Goal: Information Seeking & Learning: Check status

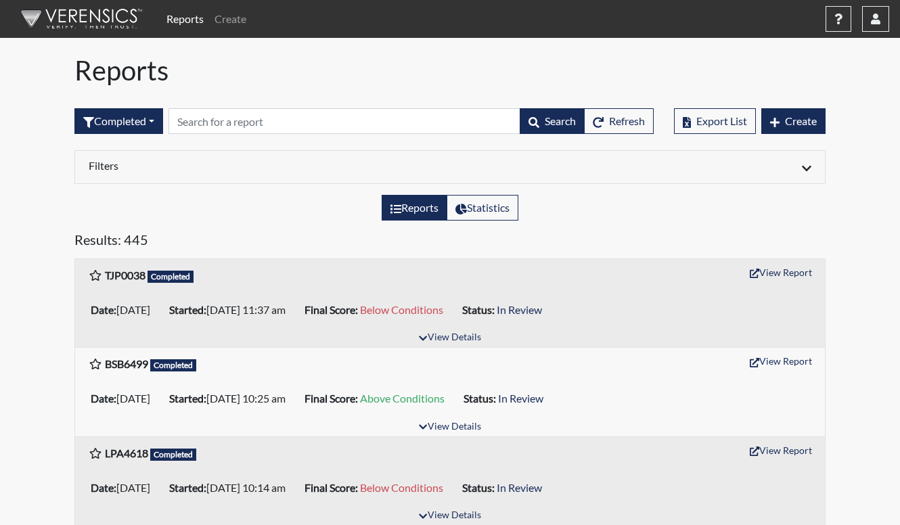
click at [252, 74] on h1 "Reports" at bounding box center [449, 70] width 751 height 32
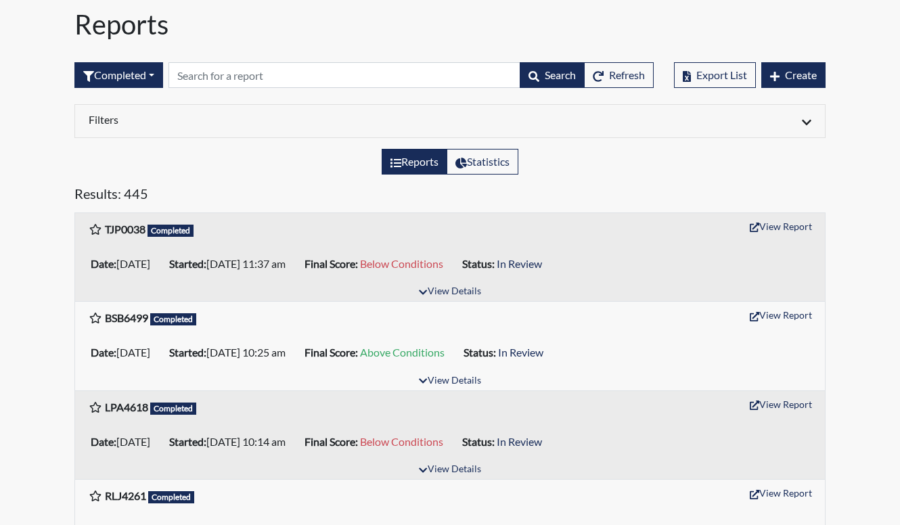
scroll to position [68, 0]
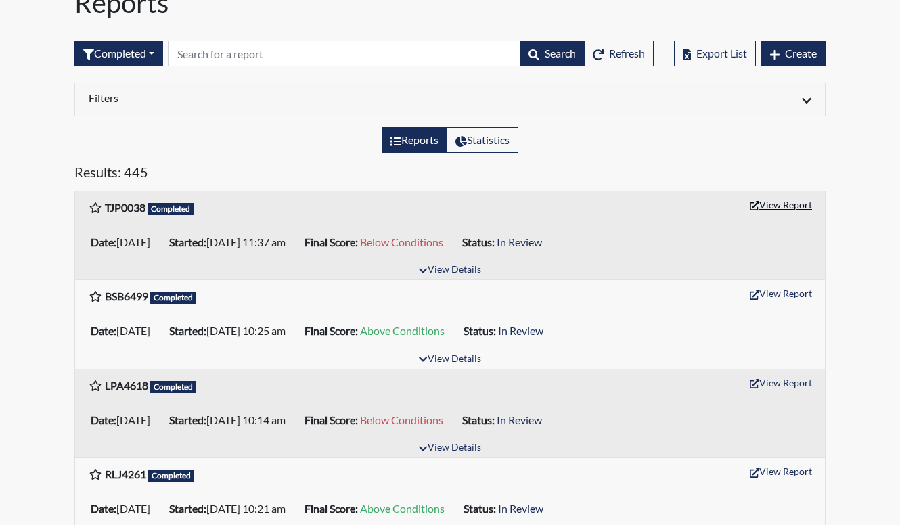
click at [773, 205] on button "View Report" at bounding box center [781, 204] width 74 height 21
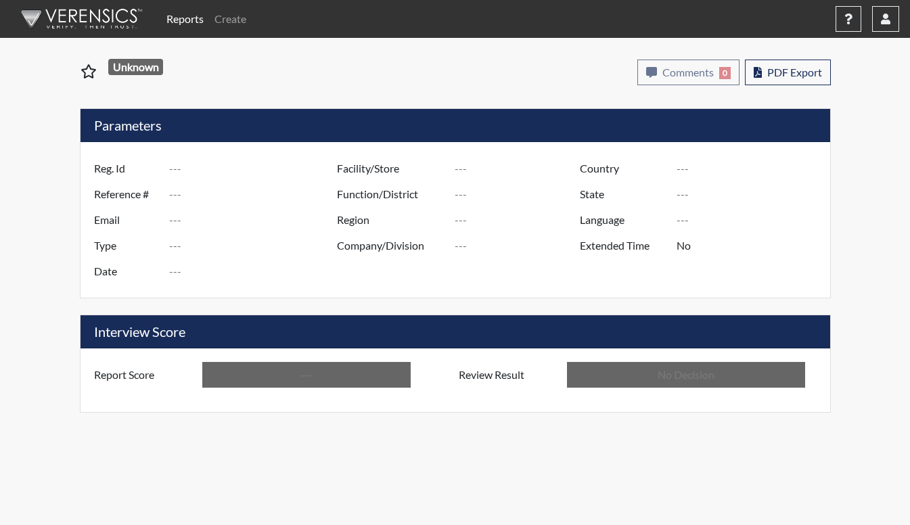
type input "TJP0038"
type input "51337"
type input "---"
type input "Corrections Pre-Employment"
type input "[DATE]"
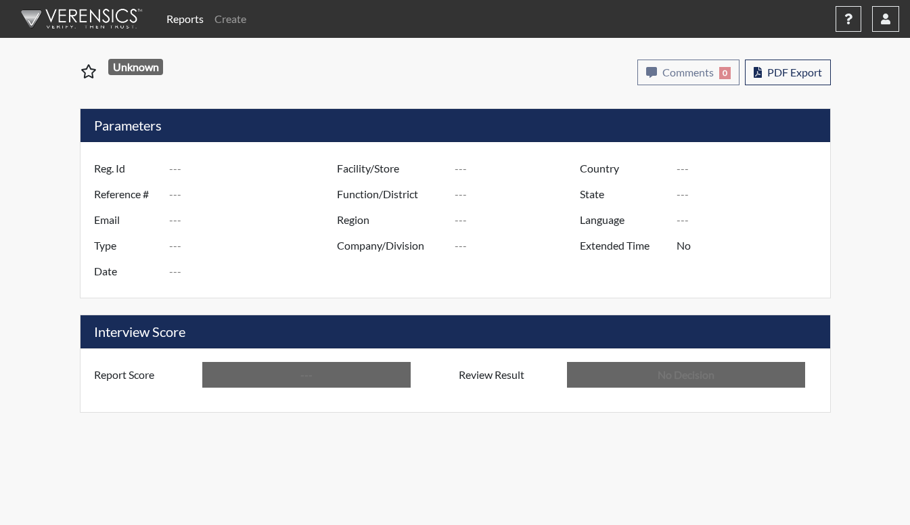
type input "[PERSON_NAME]"
type input "[GEOGRAPHIC_DATA]"
type input "[US_STATE]"
type input "English"
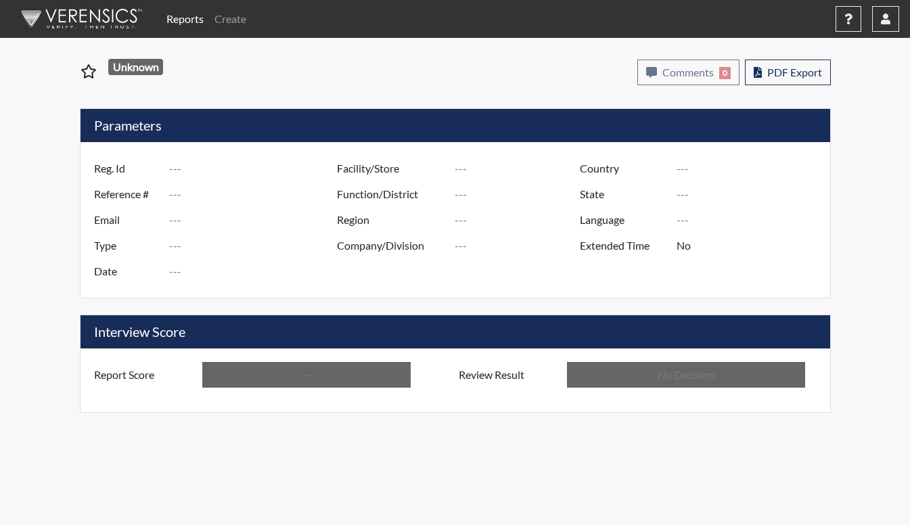
type input "Below Conditions"
type input "In Review"
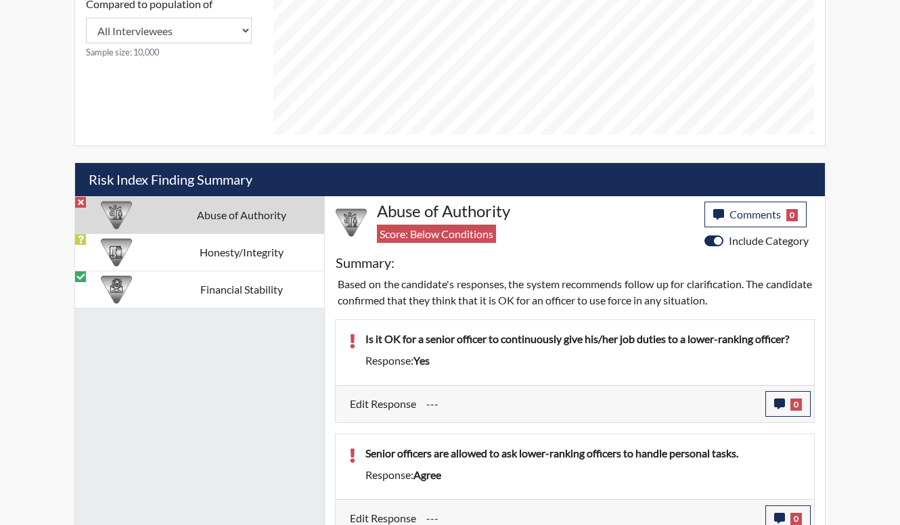
scroll to position [744, 0]
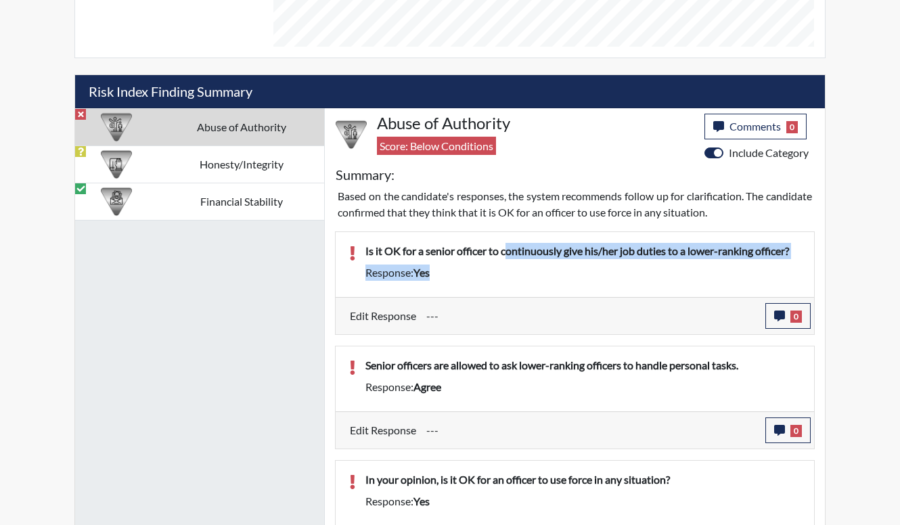
drag, startPoint x: 511, startPoint y: 253, endPoint x: 518, endPoint y: 289, distance: 36.5
click at [518, 289] on div "Is it OK for a senior officer to continuously give his/her job duties to a lowe…" at bounding box center [575, 264] width 478 height 65
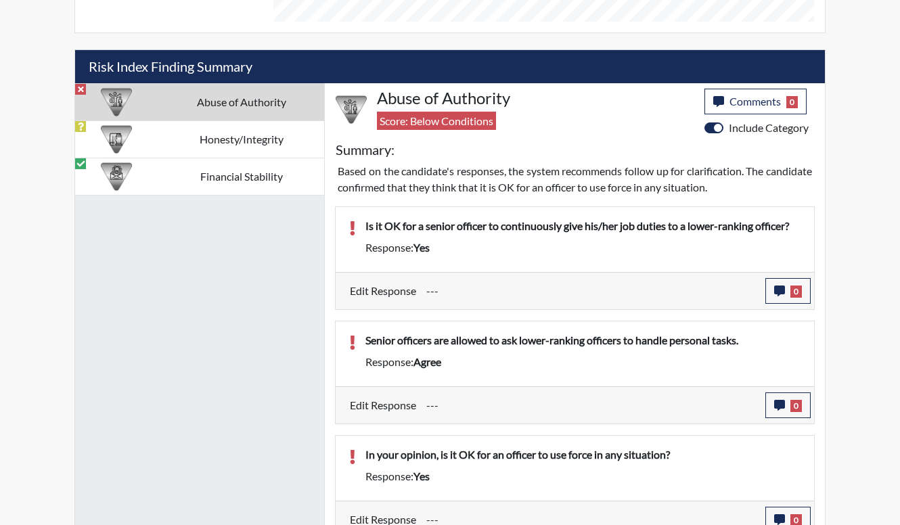
scroll to position [784, 0]
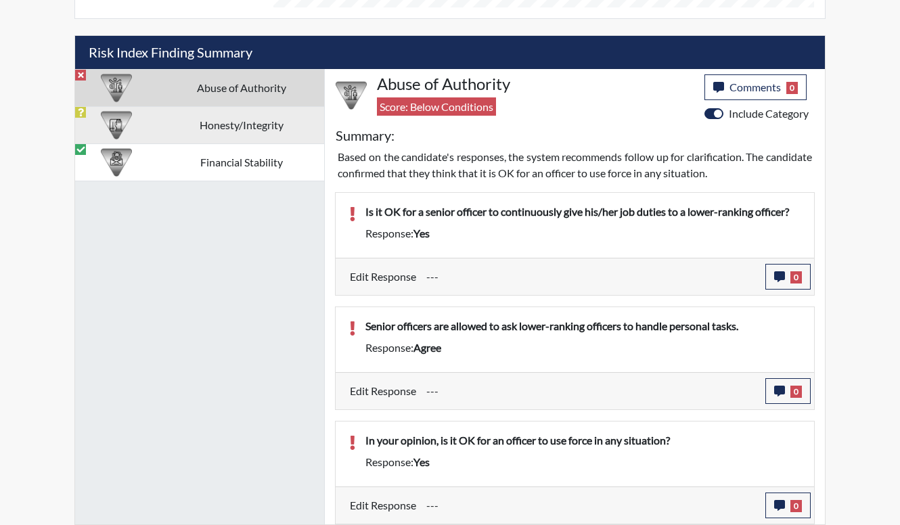
click at [264, 135] on td "Honesty/Integrity" at bounding box center [241, 124] width 166 height 37
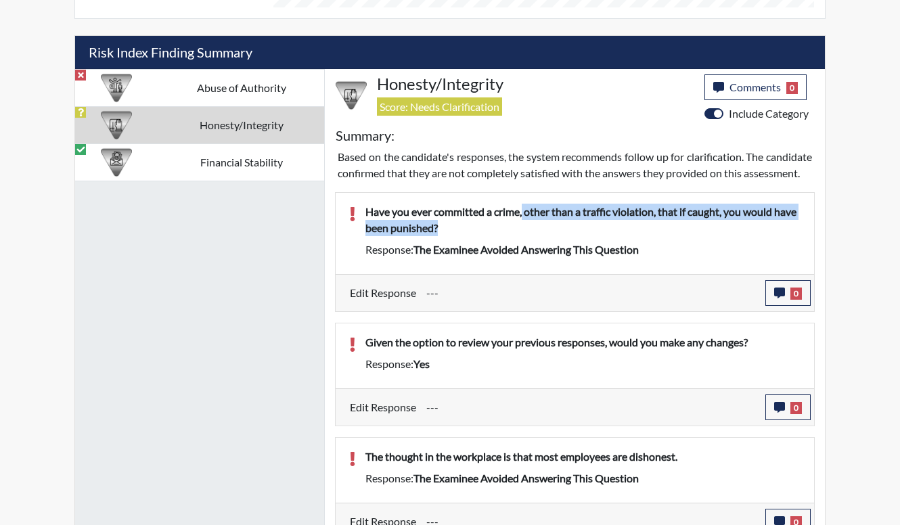
drag, startPoint x: 528, startPoint y: 229, endPoint x: 546, endPoint y: 248, distance: 26.8
click at [546, 236] on p "Have you ever committed a crime, other than a traffic violation, that if caught…" at bounding box center [582, 220] width 435 height 32
drag, startPoint x: 545, startPoint y: 233, endPoint x: 547, endPoint y: 251, distance: 17.6
click at [547, 236] on p "Have you ever committed a crime, other than a traffic violation, that if caught…" at bounding box center [582, 220] width 435 height 32
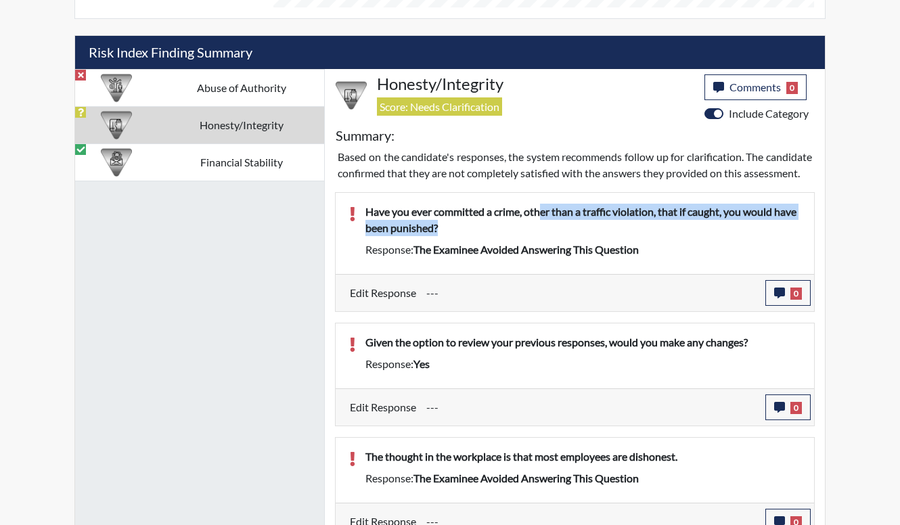
click at [547, 236] on p "Have you ever committed a crime, other than a traffic violation, that if caught…" at bounding box center [582, 220] width 435 height 32
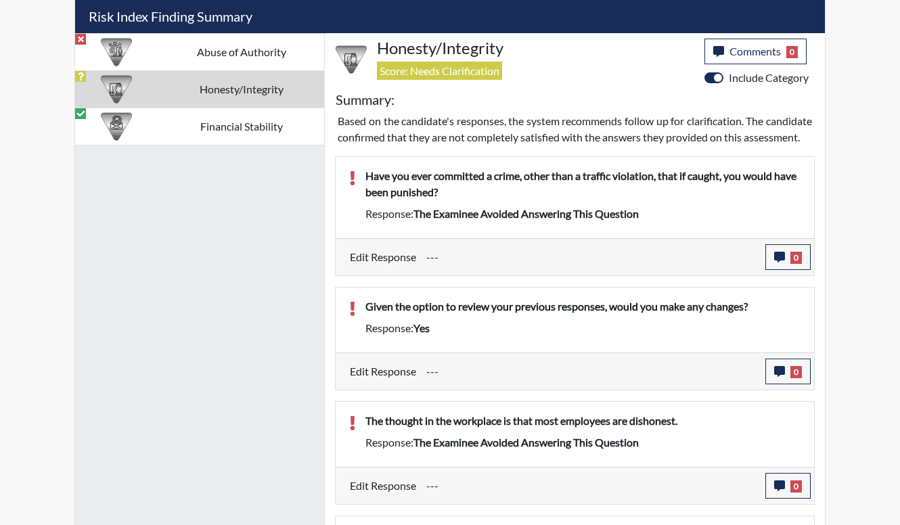
scroll to position [851, 0]
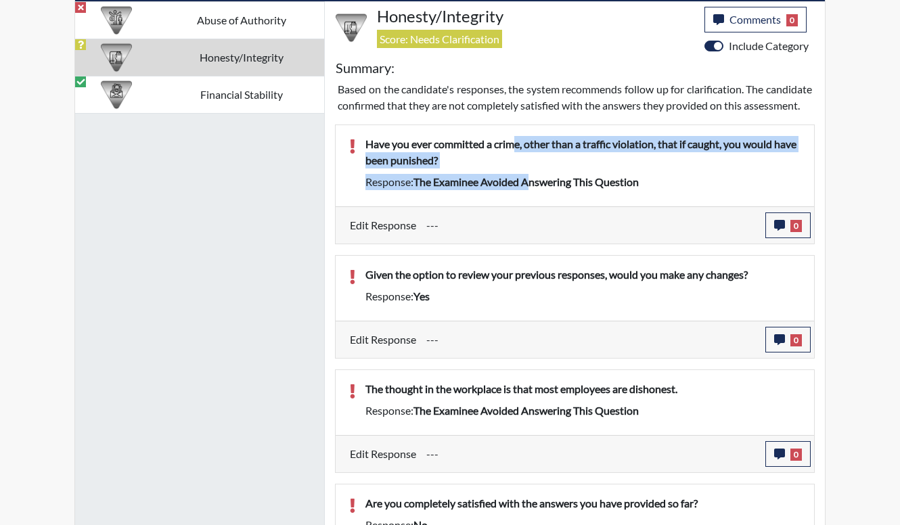
drag, startPoint x: 519, startPoint y: 158, endPoint x: 534, endPoint y: 199, distance: 43.3
click at [534, 196] on div "Have you ever committed a crime, other than a traffic violation, that if caught…" at bounding box center [582, 166] width 455 height 60
click at [534, 188] on span "The examinee avoided answering this question" at bounding box center [526, 181] width 225 height 13
drag, startPoint x: 534, startPoint y: 201, endPoint x: 510, endPoint y: 163, distance: 45.1
click at [510, 163] on div "Have you ever committed a crime, other than a traffic violation, that if caught…" at bounding box center [582, 166] width 455 height 60
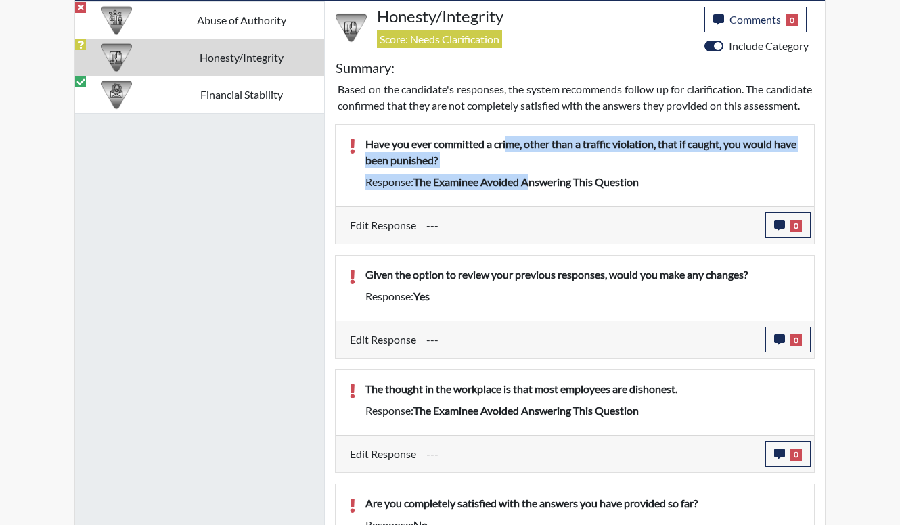
drag, startPoint x: 510, startPoint y: 163, endPoint x: 518, endPoint y: 183, distance: 21.9
click at [518, 169] on p "Have you ever committed a crime, other than a traffic violation, that if caught…" at bounding box center [582, 152] width 435 height 32
click at [528, 174] on div "Have you ever committed a crime, other than a traffic violation, that if caught…" at bounding box center [582, 155] width 455 height 38
drag, startPoint x: 621, startPoint y: 198, endPoint x: 584, endPoint y: 160, distance: 52.6
click at [584, 160] on div "Have you ever committed a crime, other than a traffic violation, that if caught…" at bounding box center [582, 166] width 455 height 60
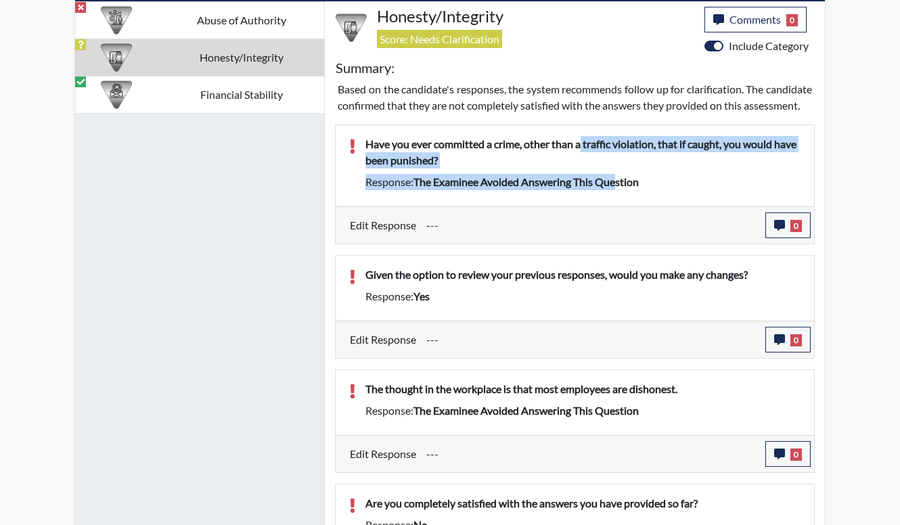
drag, startPoint x: 584, startPoint y: 160, endPoint x: 573, endPoint y: 175, distance: 18.3
click at [573, 169] on p "Have you ever committed a crime, other than a traffic violation, that if caught…" at bounding box center [582, 152] width 435 height 32
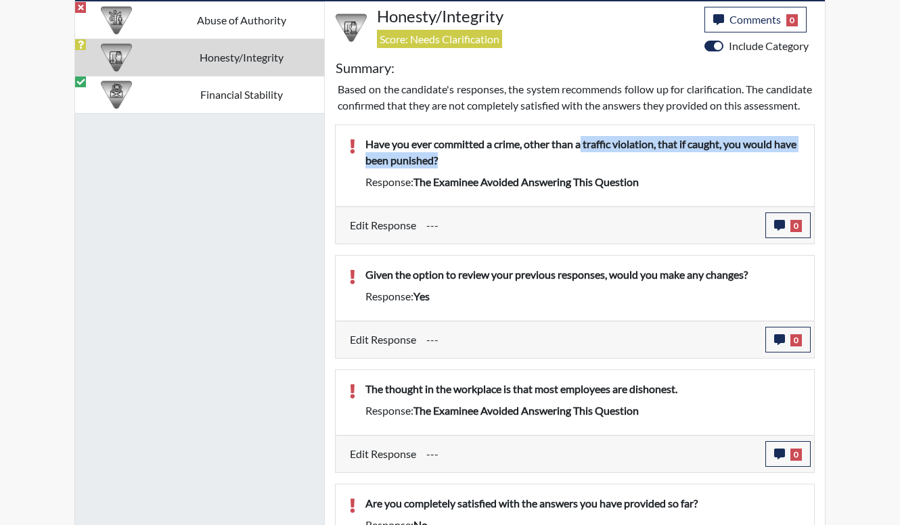
drag, startPoint x: 583, startPoint y: 157, endPoint x: 581, endPoint y: 179, distance: 22.4
click at [581, 169] on p "Have you ever committed a crime, other than a traffic violation, that if caught…" at bounding box center [582, 152] width 435 height 32
click at [580, 174] on div "Have you ever committed a crime, other than a traffic violation, that if caught…" at bounding box center [582, 155] width 455 height 38
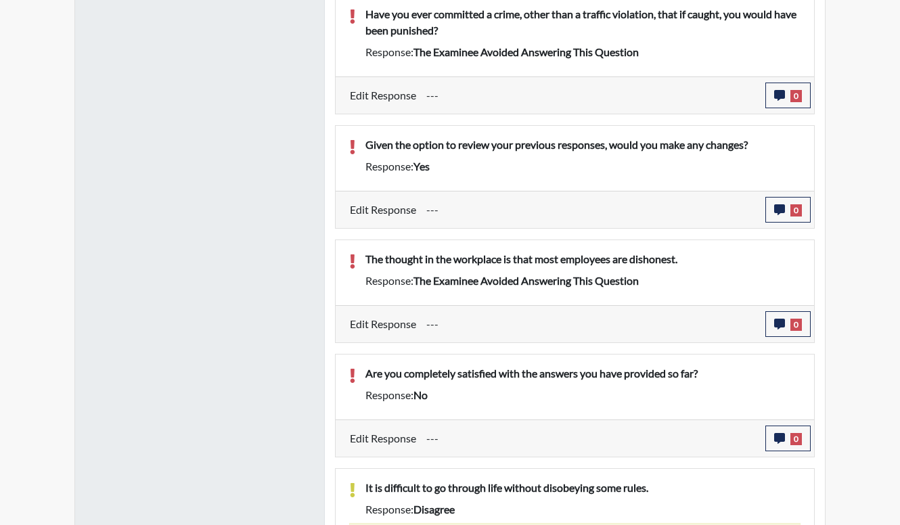
scroll to position [987, 0]
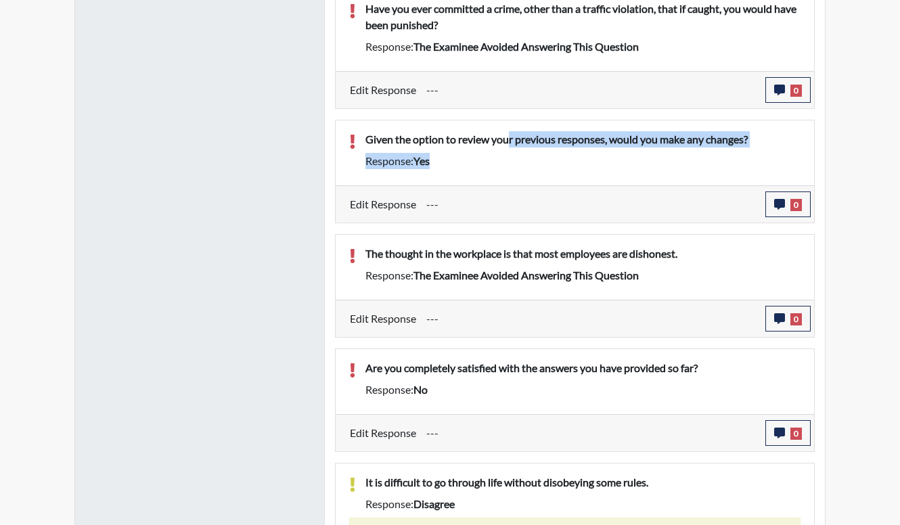
drag, startPoint x: 508, startPoint y: 159, endPoint x: 511, endPoint y: 183, distance: 23.9
click at [511, 175] on div "Given the option to review your previous responses, would you make any changes?…" at bounding box center [582, 152] width 455 height 43
click at [510, 175] on div "Given the option to review your previous responses, would you make any changes?…" at bounding box center [582, 152] width 455 height 43
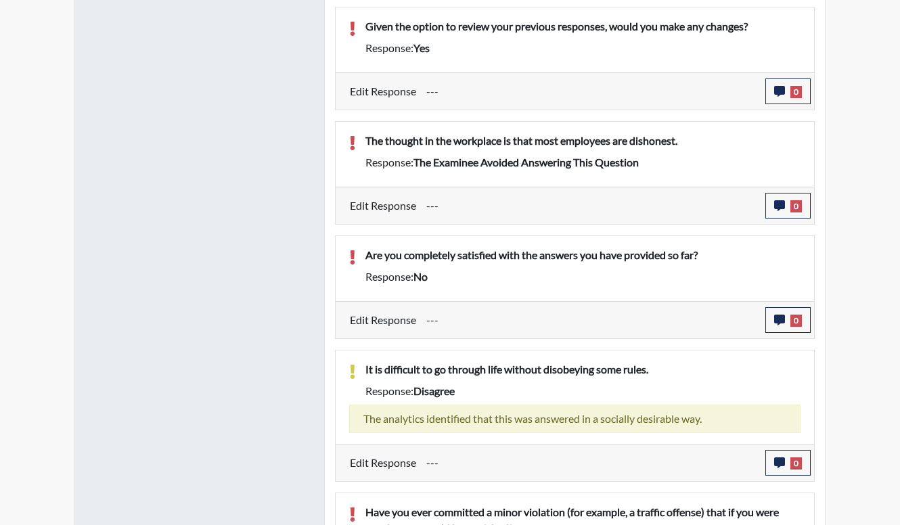
scroll to position [1122, 0]
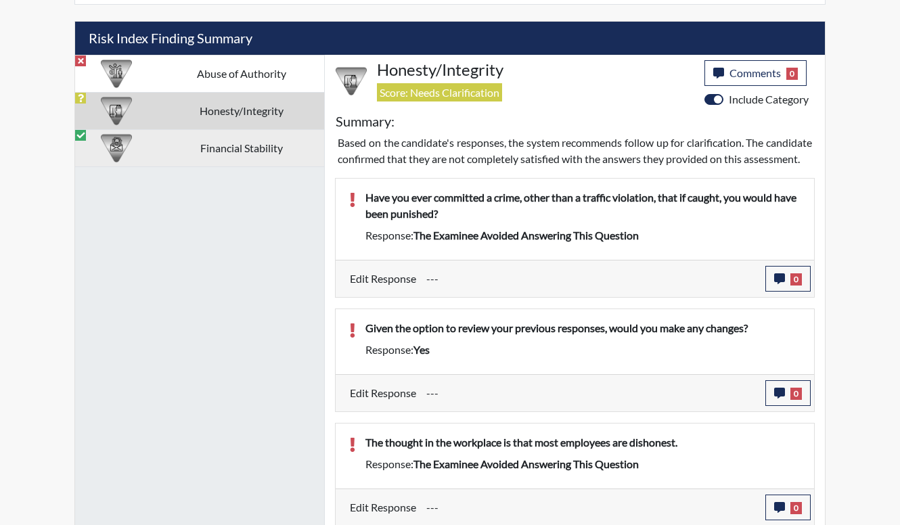
click at [294, 154] on td "Financial Stability" at bounding box center [241, 147] width 166 height 37
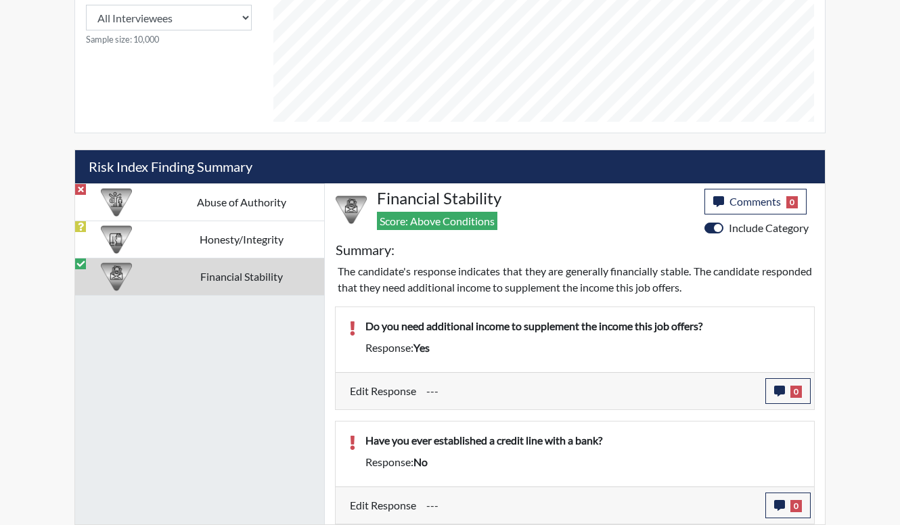
scroll to position [669, 0]
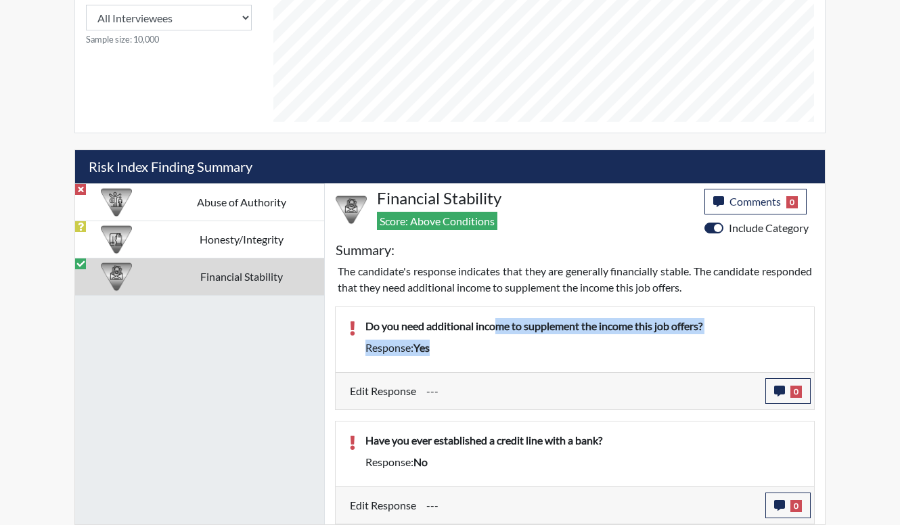
drag, startPoint x: 498, startPoint y: 328, endPoint x: 539, endPoint y: 350, distance: 46.6
click at [539, 350] on div "Do you need additional income to supplement the income this job offers? Respons…" at bounding box center [582, 339] width 455 height 43
click at [539, 350] on div "Response: yes" at bounding box center [582, 348] width 455 height 16
drag, startPoint x: 544, startPoint y: 329, endPoint x: 545, endPoint y: 357, distance: 28.4
click at [545, 357] on div "Do you need additional income to supplement the income this job offers? Respons…" at bounding box center [582, 339] width 455 height 43
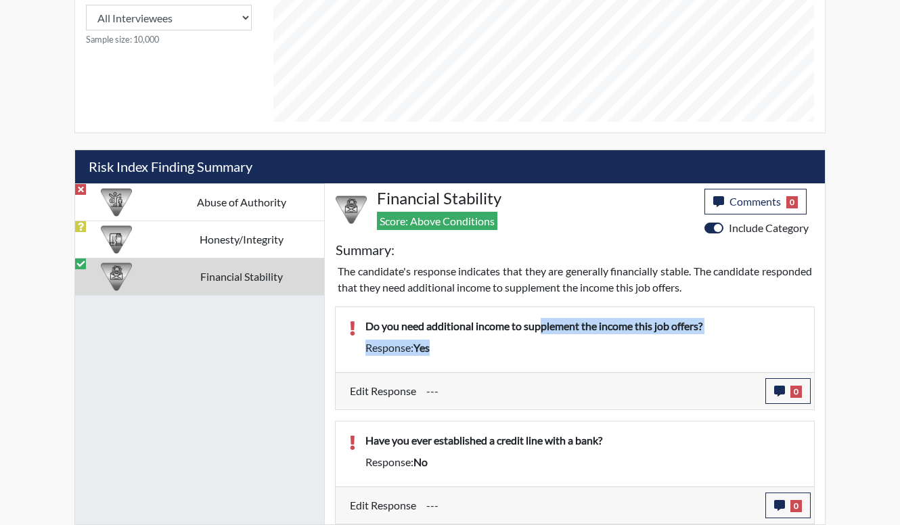
click at [545, 357] on div "Do you need additional income to supplement the income this job offers? Respons…" at bounding box center [582, 339] width 455 height 43
drag, startPoint x: 544, startPoint y: 357, endPoint x: 483, endPoint y: 338, distance: 64.4
click at [483, 338] on div "Do you need additional income to supplement the income this job offers? Respons…" at bounding box center [582, 339] width 455 height 43
drag, startPoint x: 483, startPoint y: 338, endPoint x: 485, endPoint y: 347, distance: 9.0
click at [485, 347] on div "Response: yes" at bounding box center [582, 348] width 455 height 16
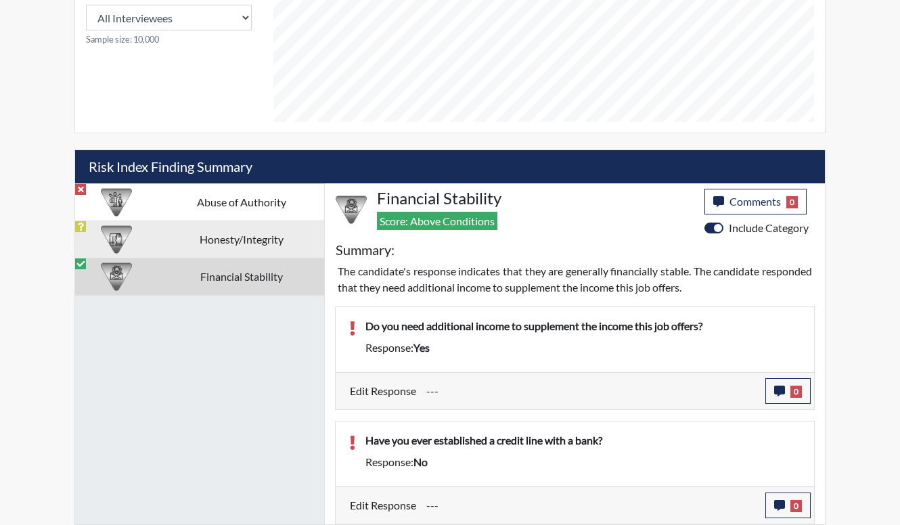
click at [190, 247] on td "Honesty/Integrity" at bounding box center [241, 239] width 166 height 37
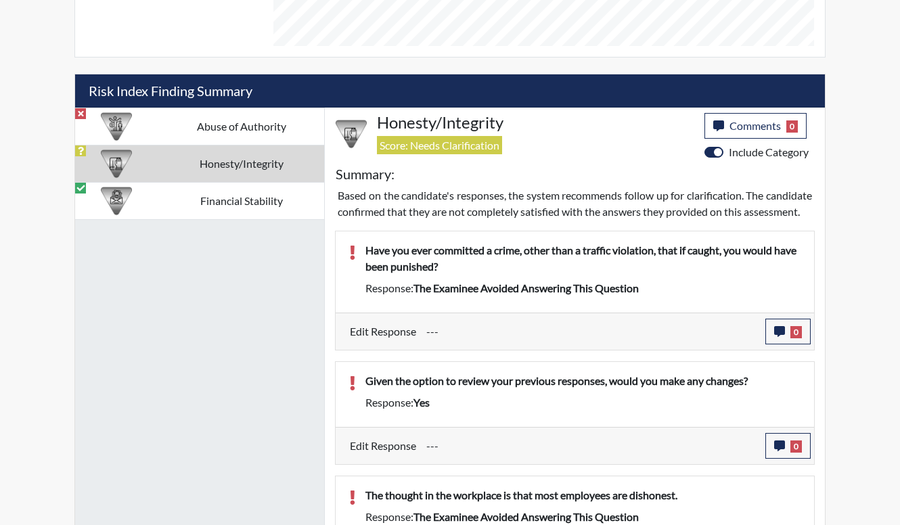
scroll to position [737, 0]
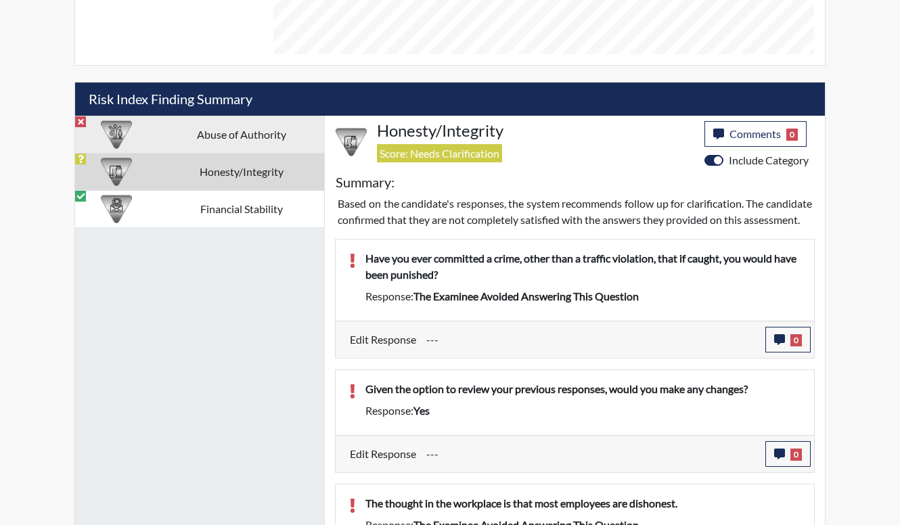
click at [227, 142] on td "Abuse of Authority" at bounding box center [241, 134] width 166 height 37
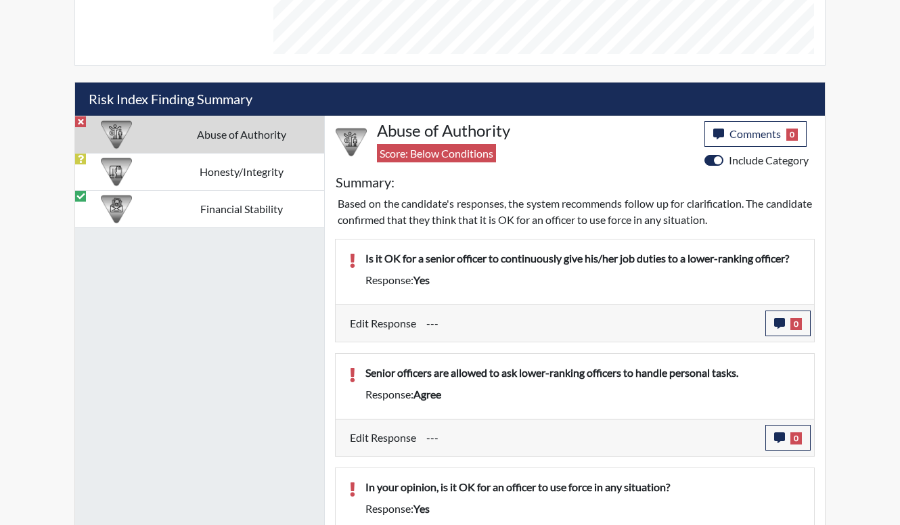
scroll to position [784, 0]
